Goal: Task Accomplishment & Management: Complete application form

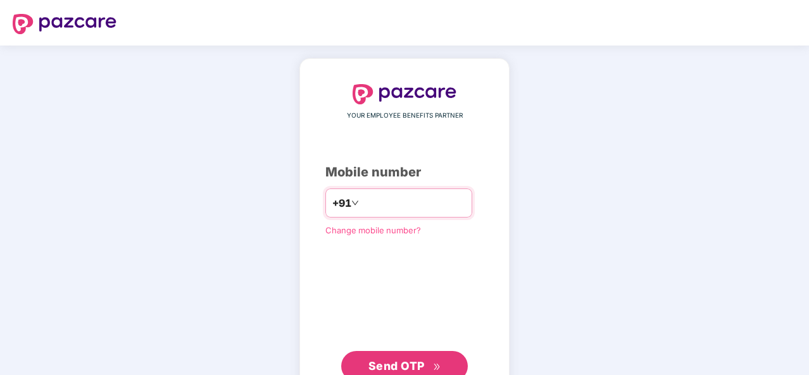
type input "**********"
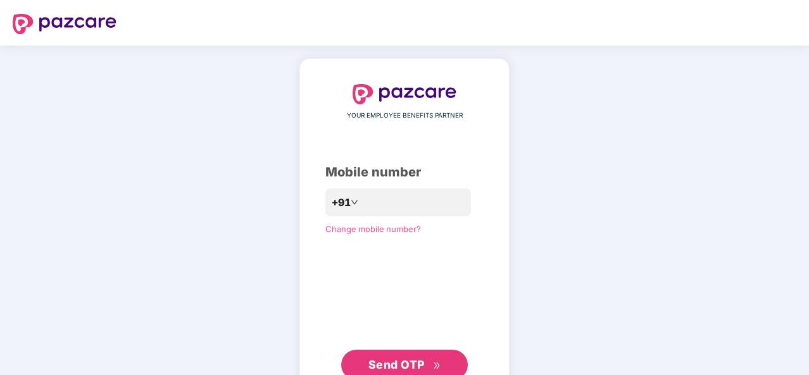
click at [410, 355] on button "Send OTP" at bounding box center [404, 365] width 127 height 30
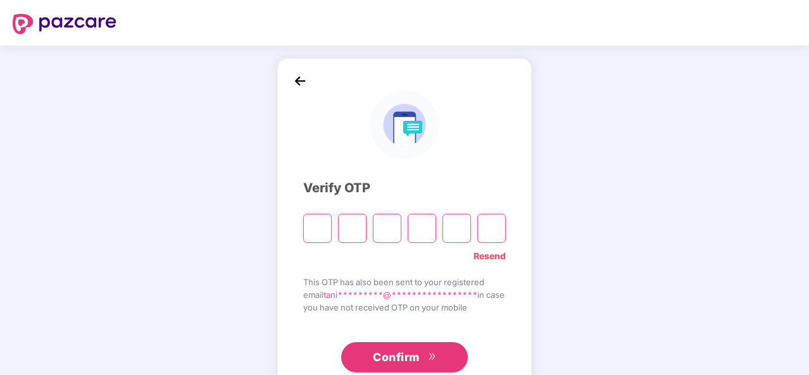
type input "*"
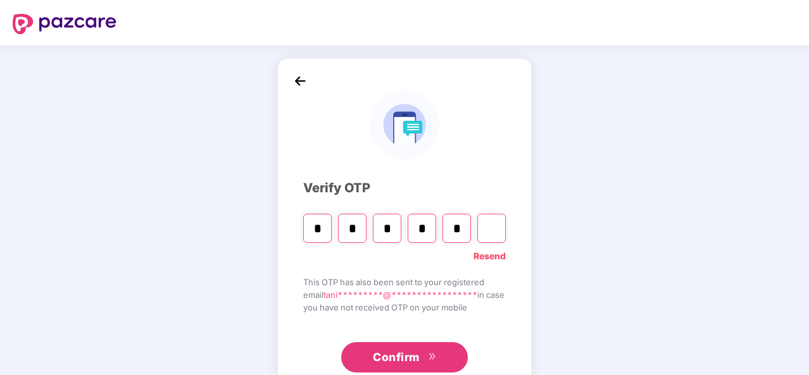
type input "*"
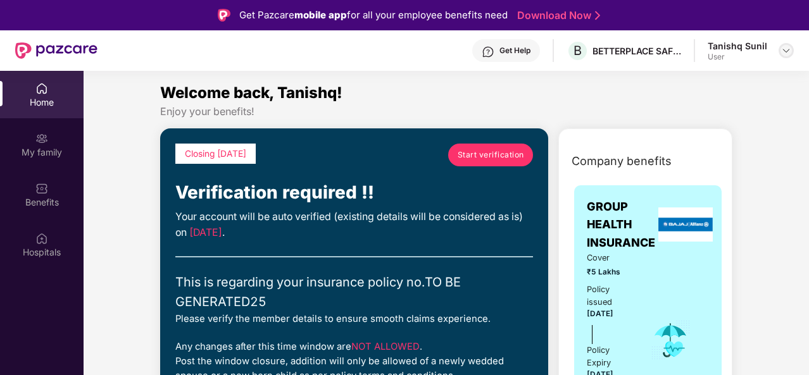
click at [787, 49] on img at bounding box center [786, 51] width 10 height 10
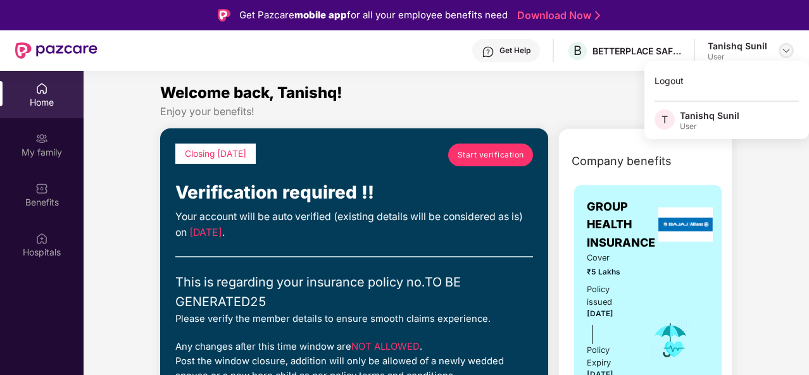
click at [787, 49] on img at bounding box center [786, 51] width 10 height 10
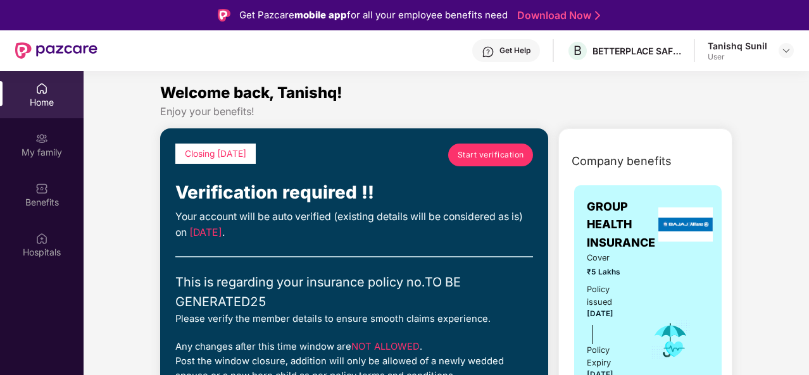
click at [480, 159] on span "Start verification" at bounding box center [490, 155] width 66 height 12
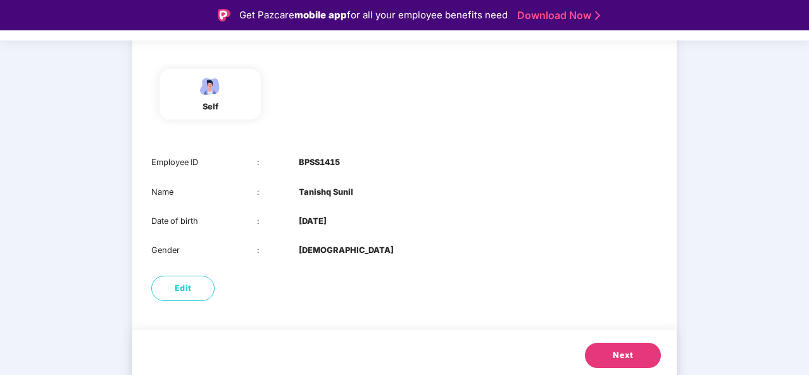
scroll to position [123, 0]
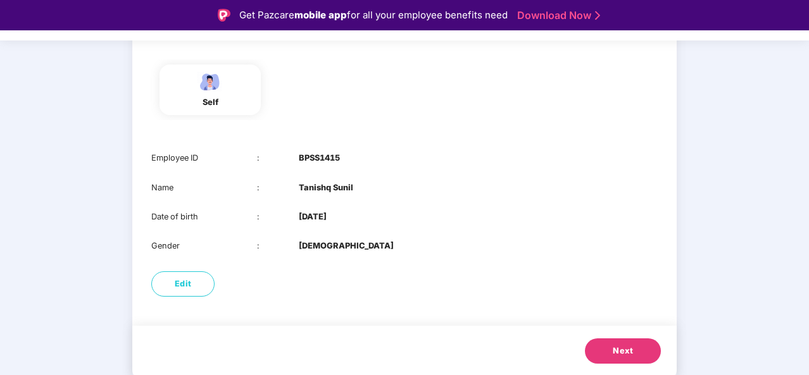
click at [625, 352] on span "Next" at bounding box center [622, 351] width 20 height 13
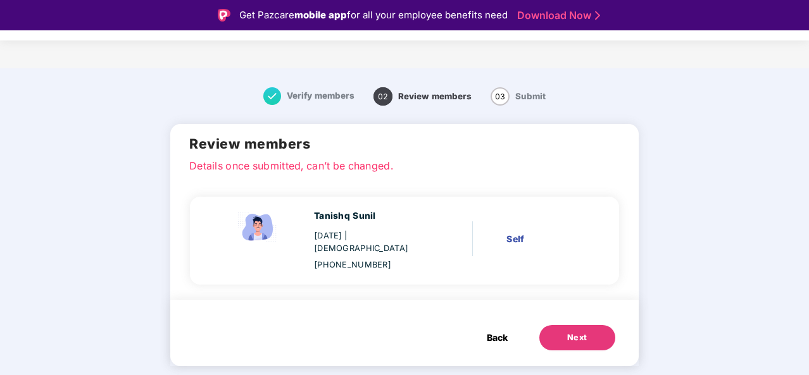
scroll to position [0, 0]
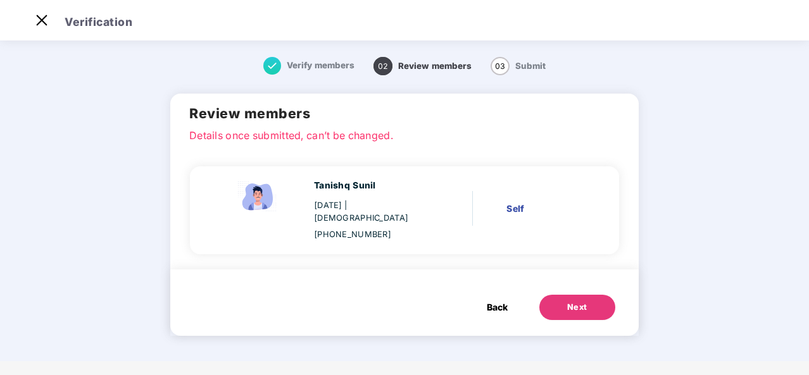
click at [571, 301] on div "Next" at bounding box center [577, 307] width 20 height 13
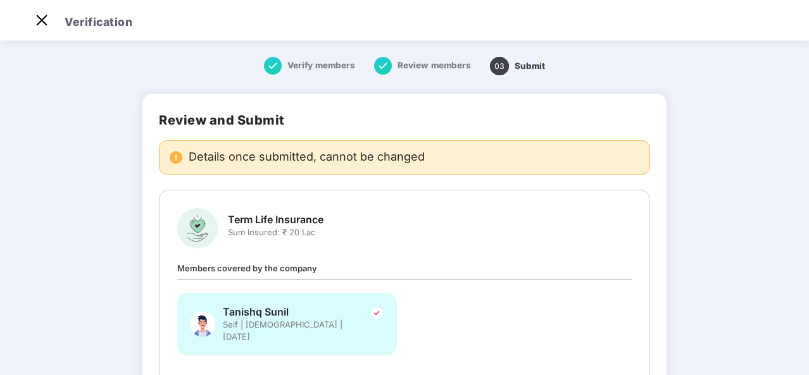
scroll to position [99, 0]
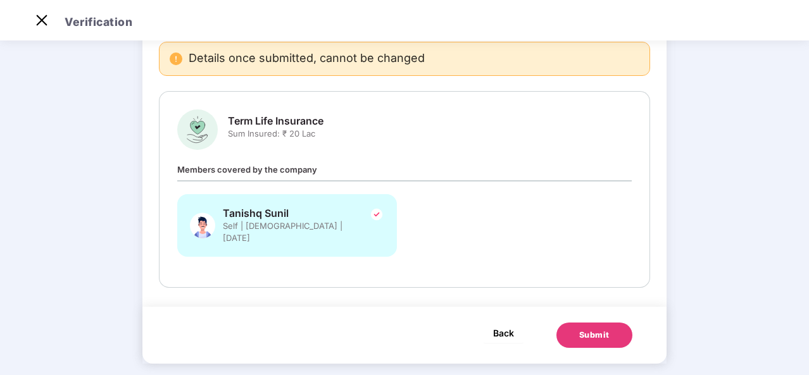
click at [493, 325] on span "Back" at bounding box center [503, 333] width 21 height 16
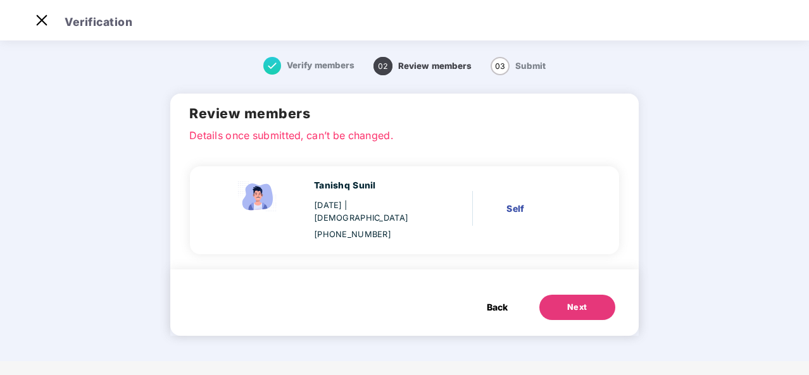
scroll to position [0, 0]
click at [496, 301] on span "Back" at bounding box center [497, 308] width 21 height 14
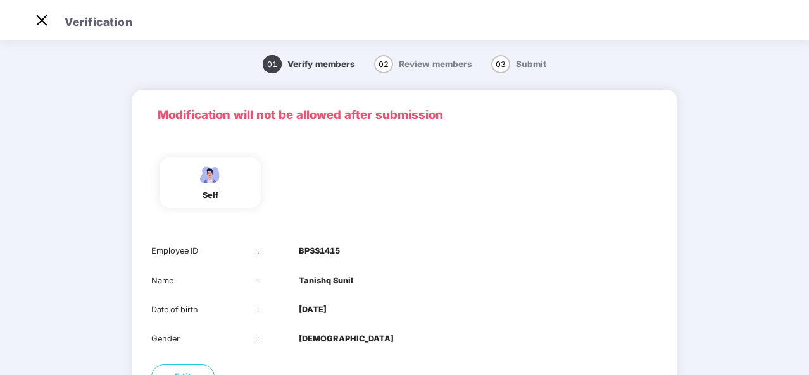
click at [227, 190] on div "self" at bounding box center [209, 183] width 101 height 51
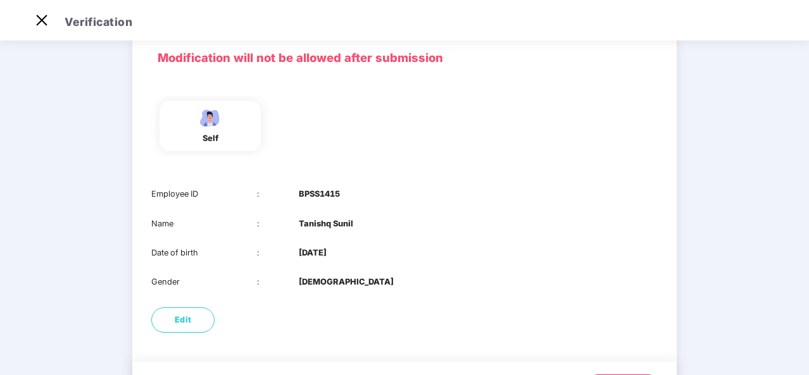
scroll to position [123, 0]
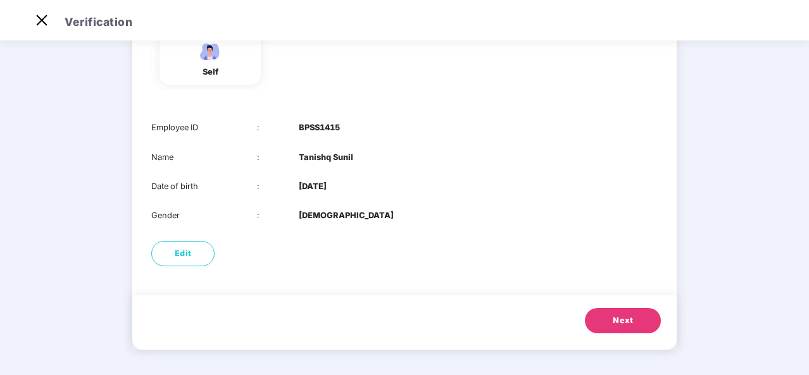
click at [618, 325] on span "Next" at bounding box center [622, 320] width 20 height 13
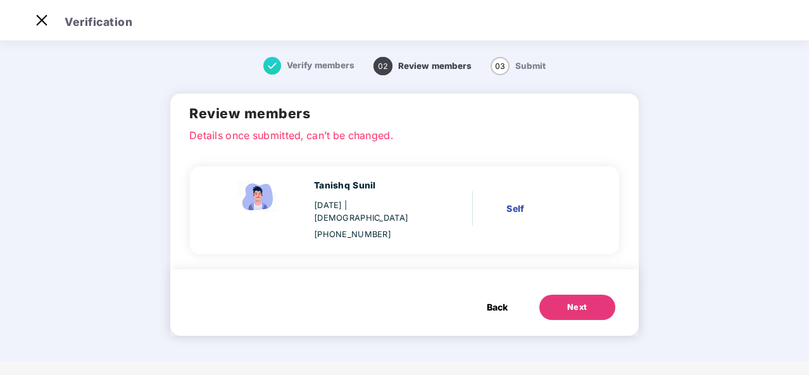
scroll to position [0, 0]
click at [588, 299] on button "Next" at bounding box center [577, 307] width 76 height 25
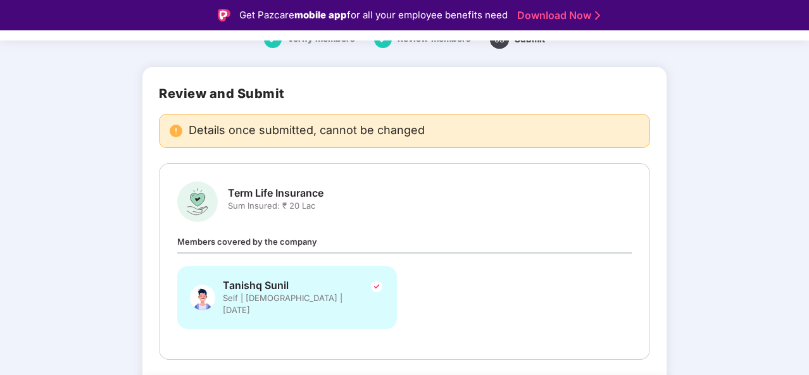
scroll to position [99, 0]
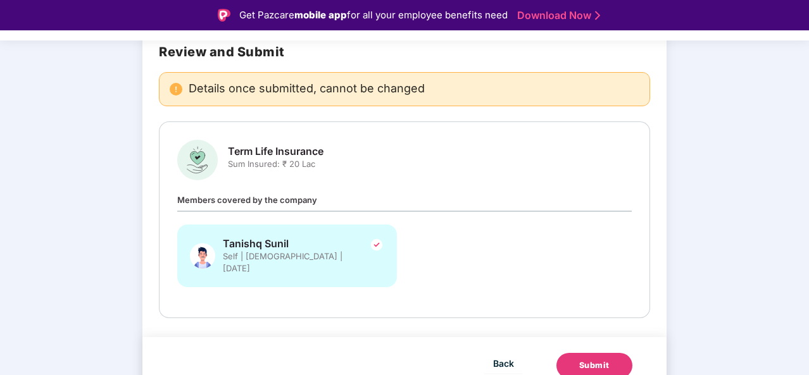
click at [586, 359] on div "Submit" at bounding box center [594, 365] width 30 height 13
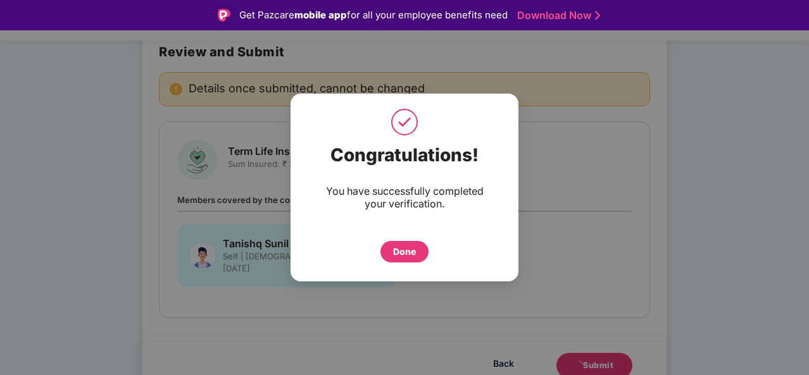
click at [407, 260] on div "Done" at bounding box center [404, 252] width 48 height 22
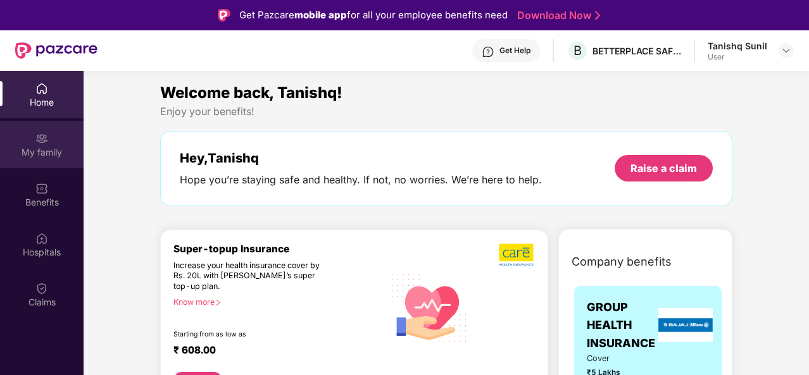
click at [43, 147] on div "My family" at bounding box center [42, 152] width 84 height 13
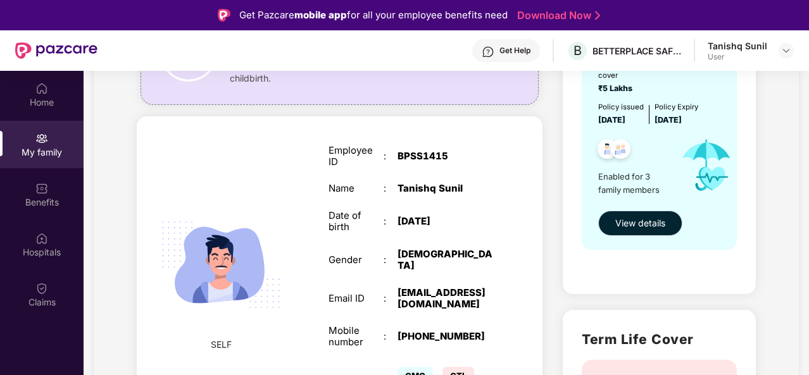
scroll to position [156, 0]
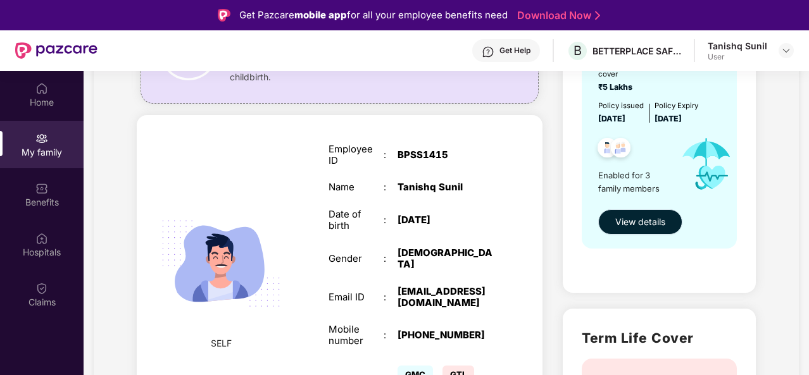
click at [637, 228] on span "View details" at bounding box center [640, 222] width 50 height 14
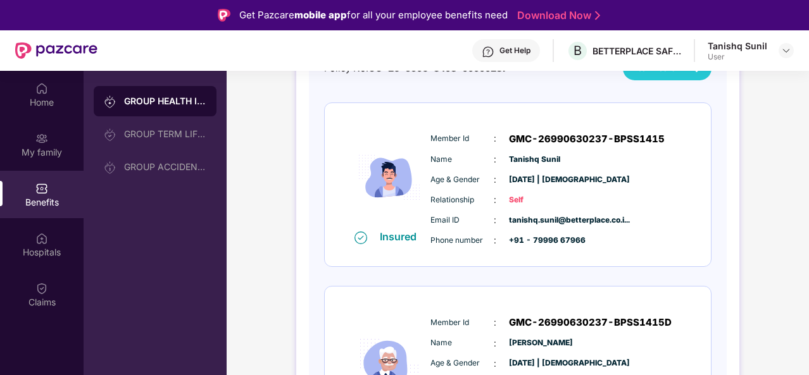
scroll to position [127, 0]
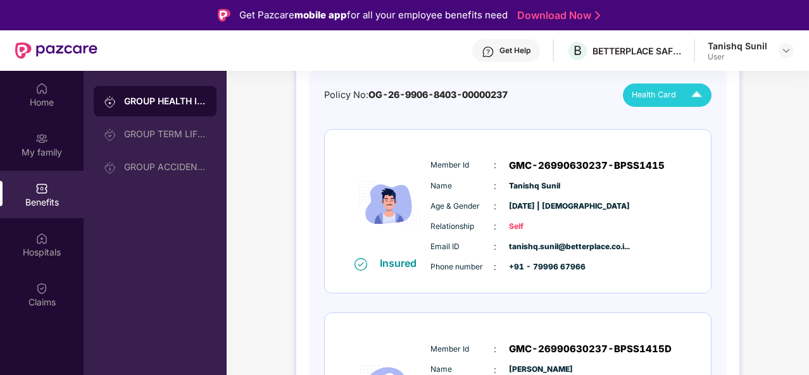
click at [656, 95] on span "Health Card" at bounding box center [653, 95] width 44 height 13
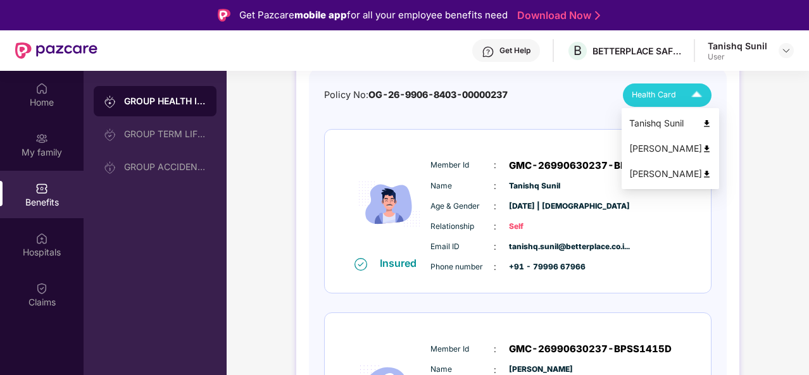
click at [702, 121] on img at bounding box center [706, 123] width 9 height 9
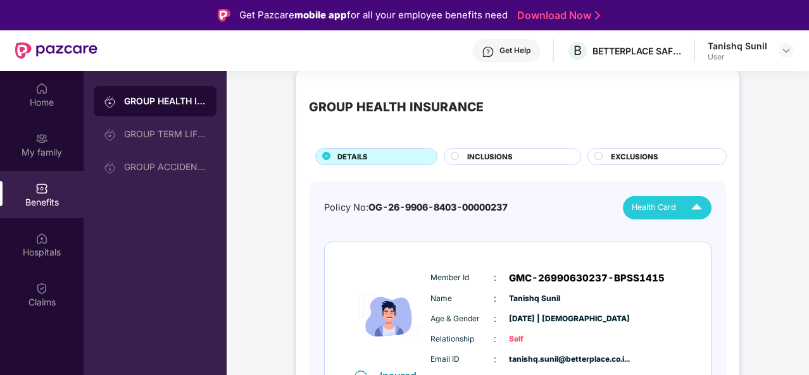
scroll to position [0, 0]
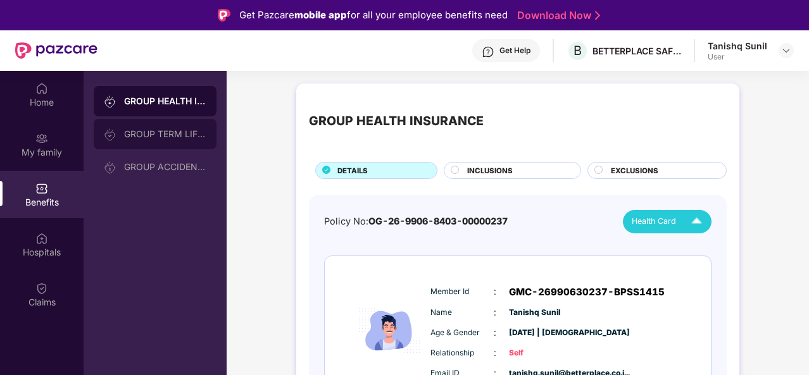
click at [140, 130] on div "GROUP TERM LIFE INSURANCE" at bounding box center [165, 134] width 82 height 10
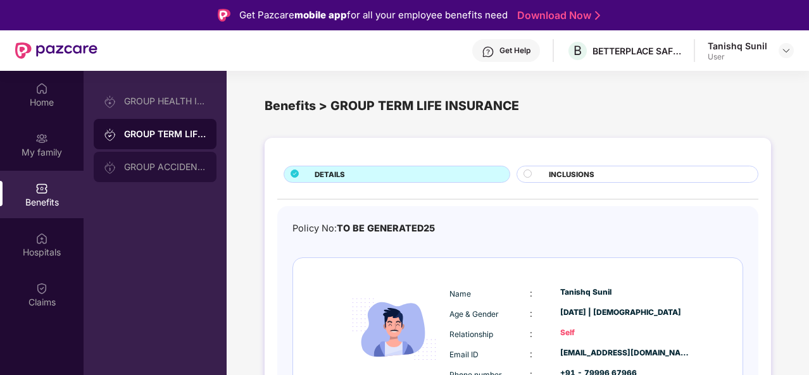
click at [185, 160] on div "GROUP ACCIDENTAL INSURANCE" at bounding box center [155, 167] width 123 height 30
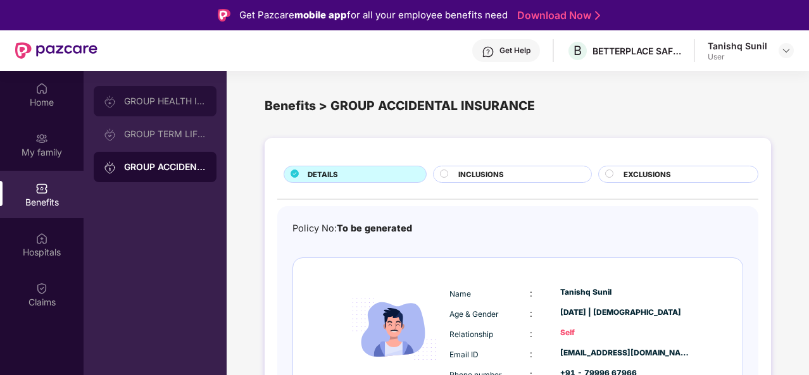
click at [177, 98] on div "GROUP HEALTH INSURANCE" at bounding box center [165, 101] width 82 height 10
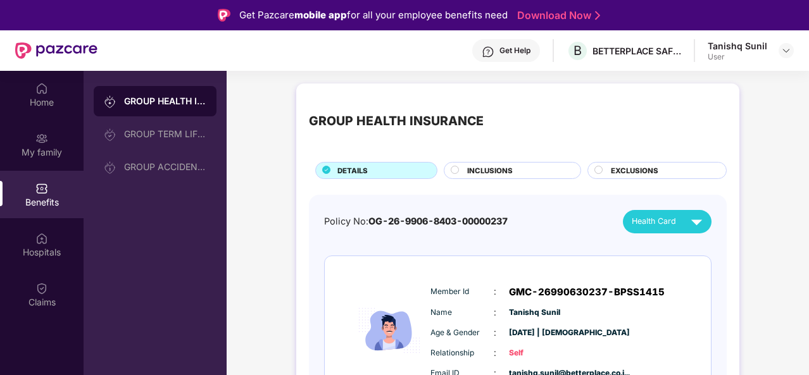
click at [475, 172] on span "INCLUSIONS" at bounding box center [490, 170] width 46 height 11
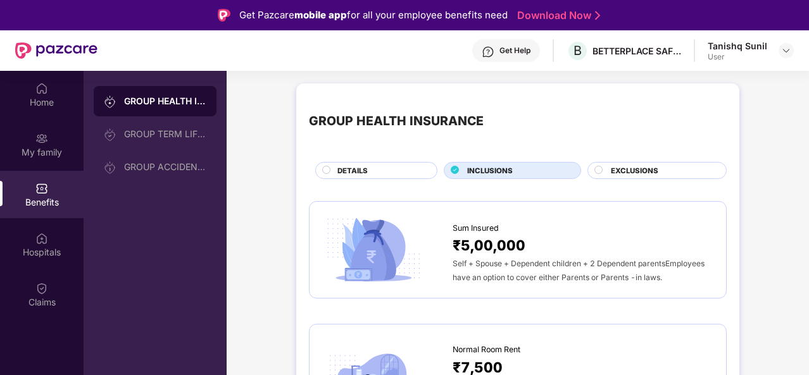
click at [647, 171] on span "EXCLUSIONS" at bounding box center [634, 170] width 47 height 11
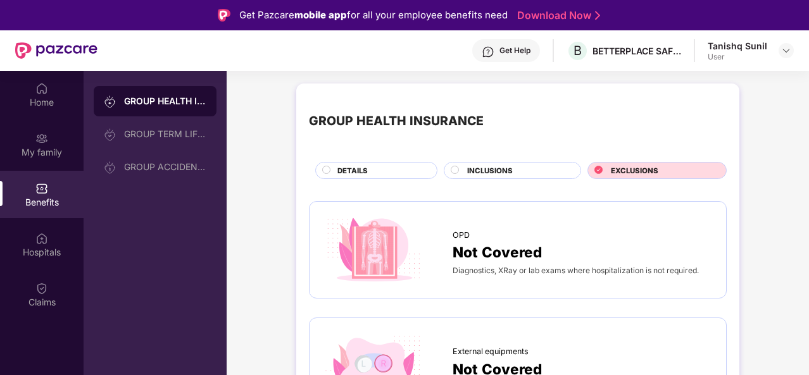
click at [387, 170] on div "DETAILS" at bounding box center [380, 171] width 99 height 13
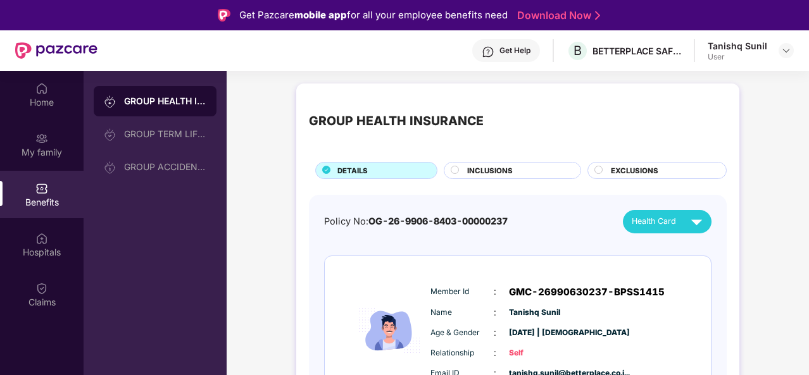
click at [658, 170] on div "EXCLUSIONS" at bounding box center [661, 171] width 115 height 13
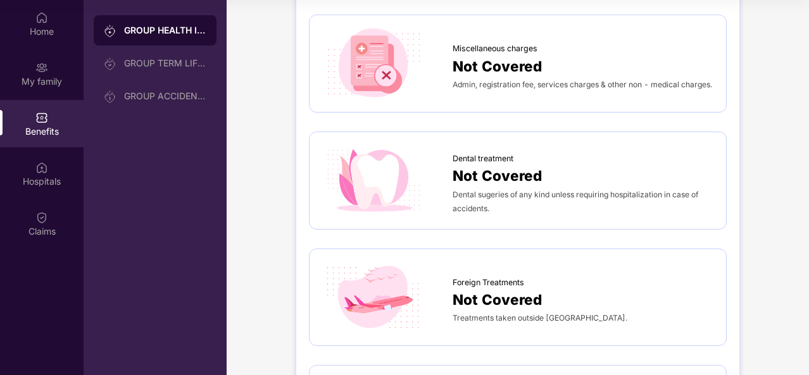
scroll to position [33, 0]
